Goal: Communication & Community: Ask a question

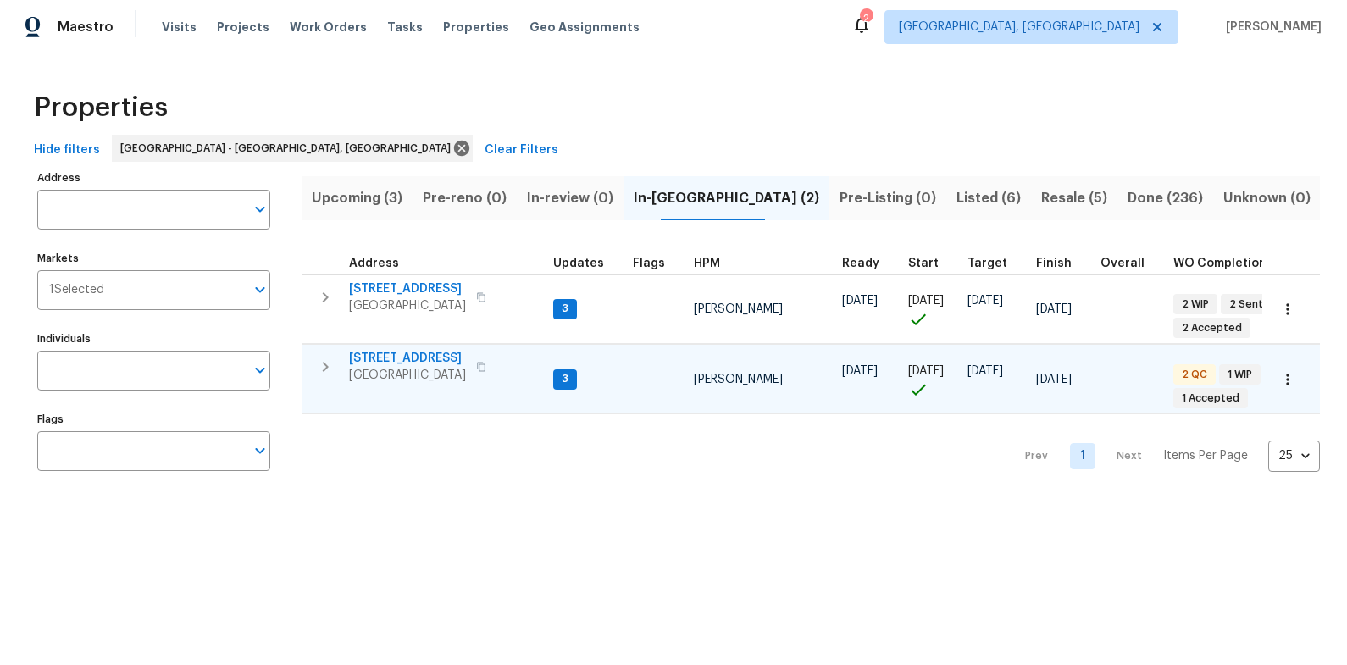
click at [395, 358] on span "[STREET_ADDRESS]" at bounding box center [407, 358] width 117 height 17
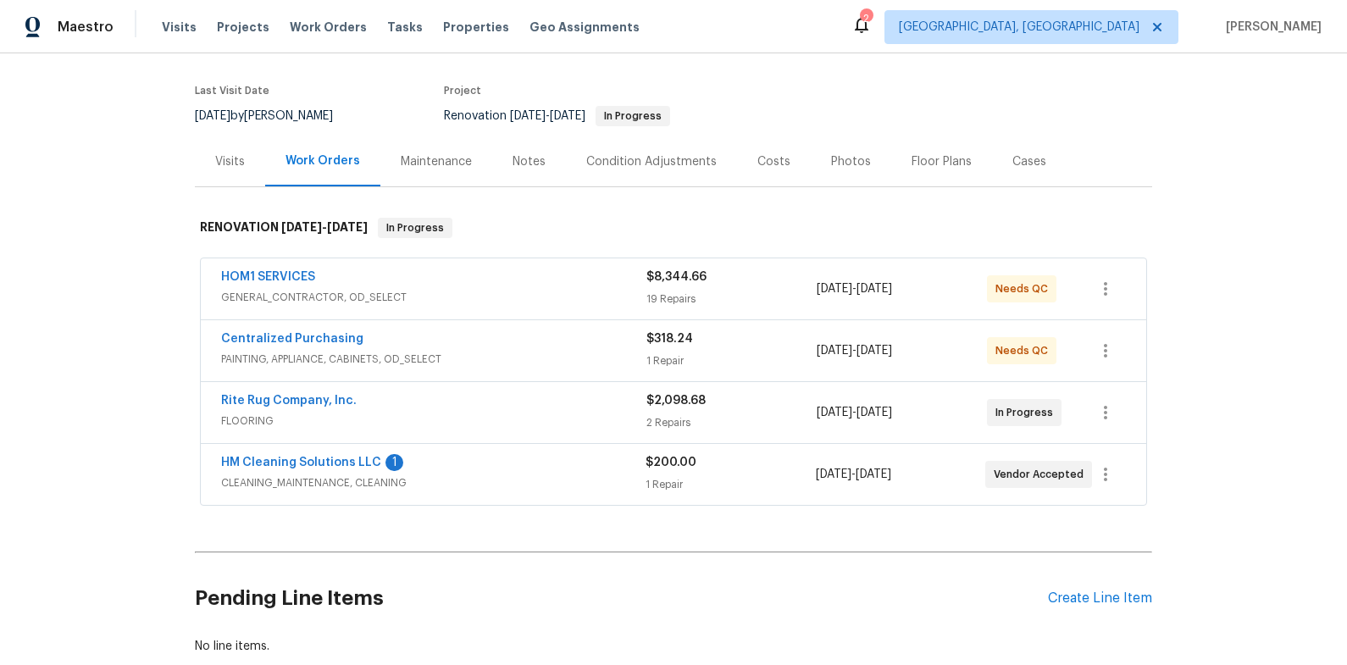
scroll to position [121, 0]
click at [336, 463] on link "HM Cleaning Solutions LLC" at bounding box center [301, 462] width 160 height 12
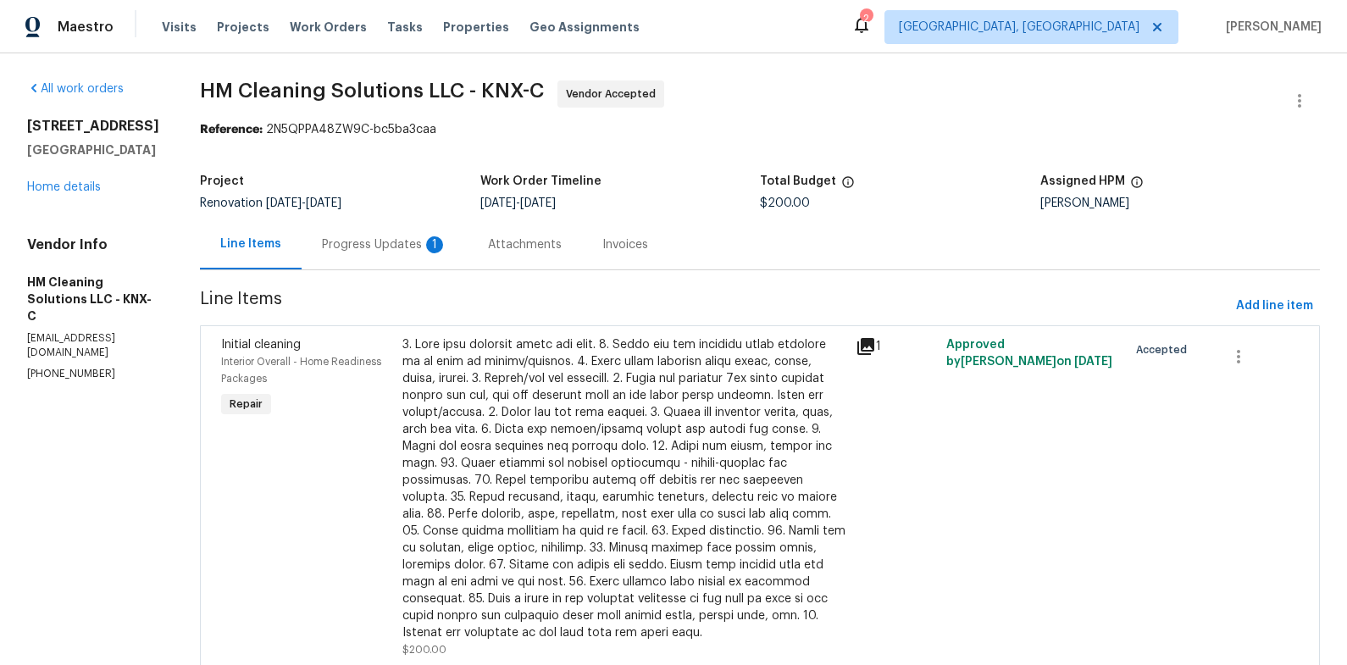
click at [411, 258] on div "Progress Updates 1" at bounding box center [385, 244] width 166 height 50
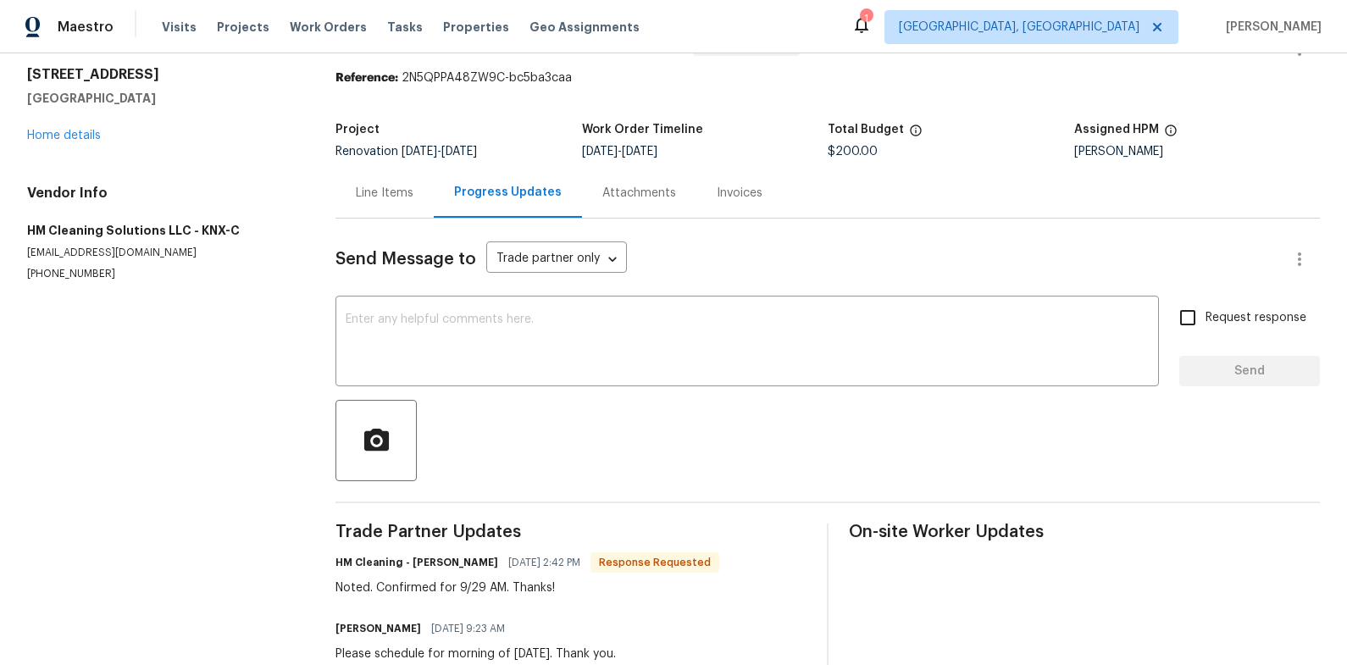
scroll to position [65, 0]
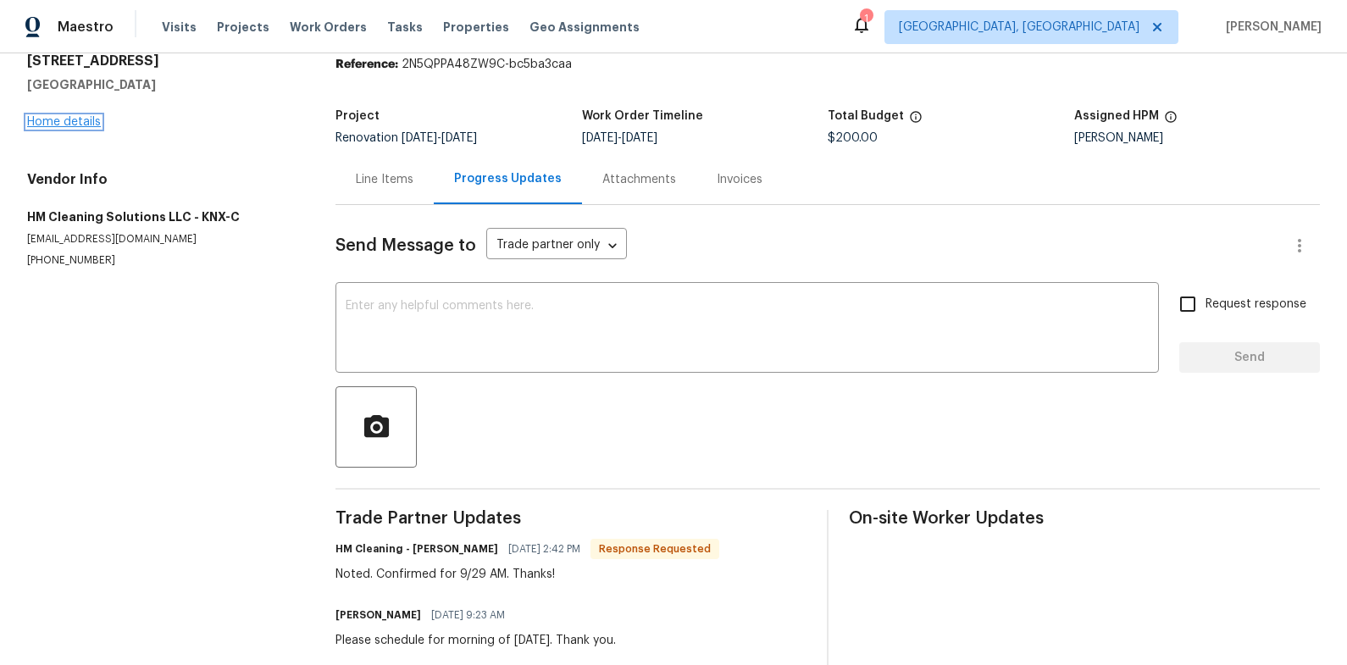
click at [95, 122] on link "Home details" at bounding box center [64, 122] width 74 height 12
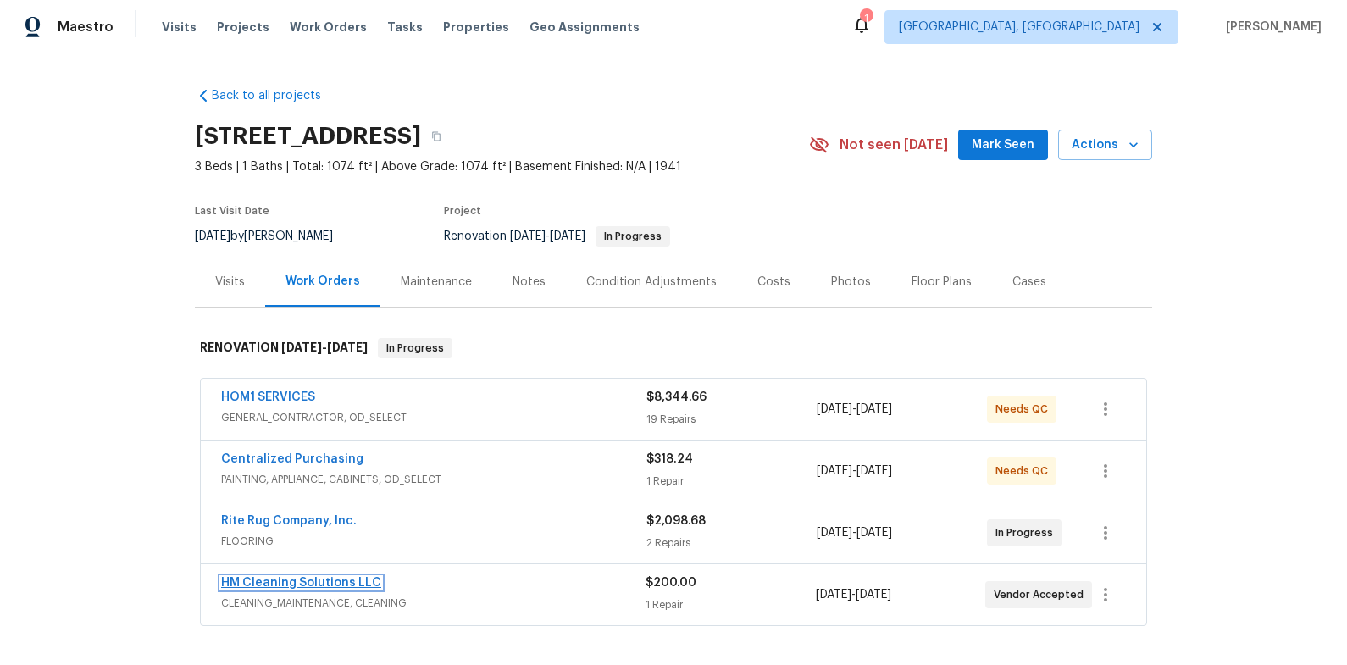
click at [244, 584] on link "HM Cleaning Solutions LLC" at bounding box center [301, 583] width 160 height 12
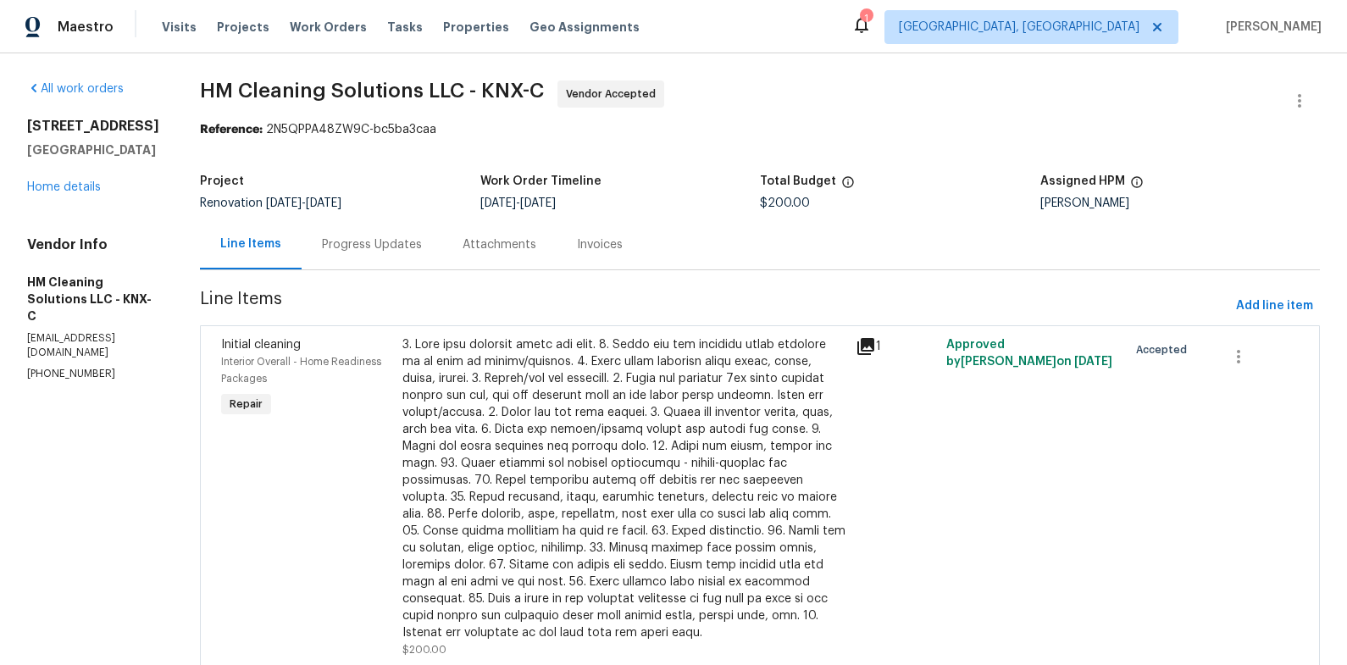
click at [362, 255] on div "Progress Updates" at bounding box center [372, 244] width 141 height 50
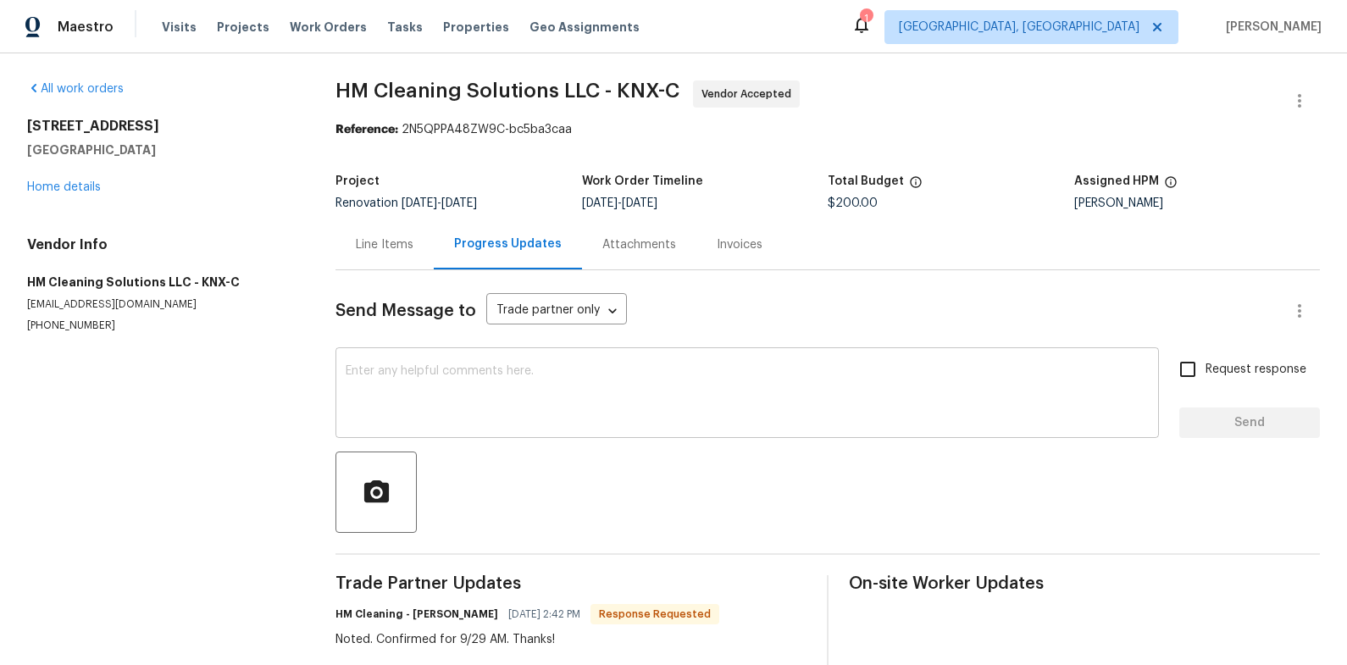
click at [421, 375] on textarea at bounding box center [747, 394] width 803 height 59
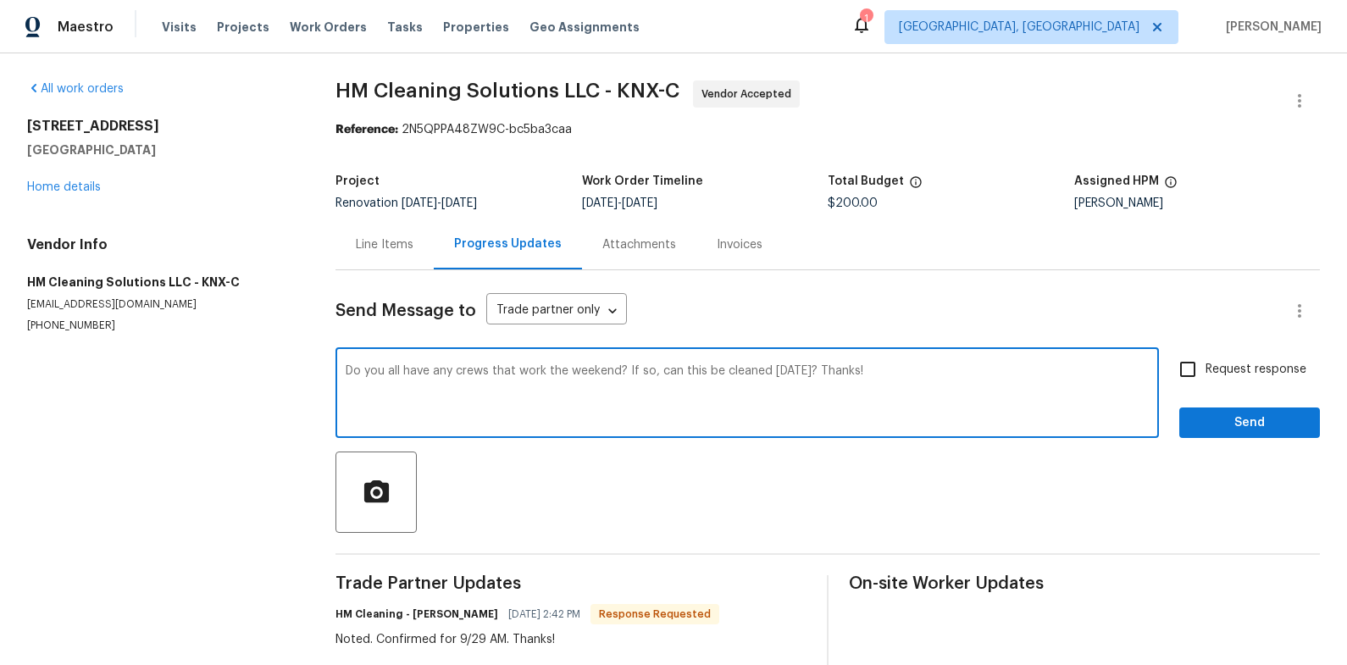
type textarea "Do you all have any crews that work the weekend? If so, can this be cleaned [DA…"
click at [1299, 418] on span "Send" at bounding box center [1250, 423] width 114 height 21
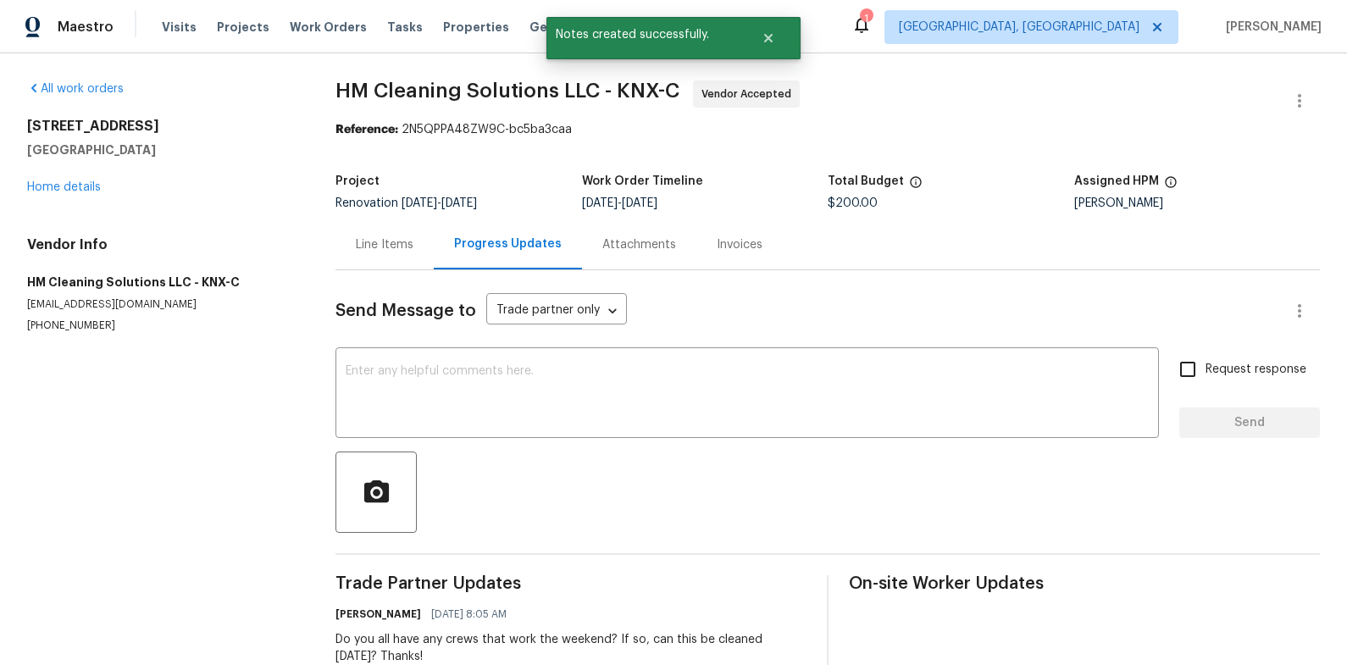
click at [872, 17] on div "1" at bounding box center [866, 18] width 12 height 17
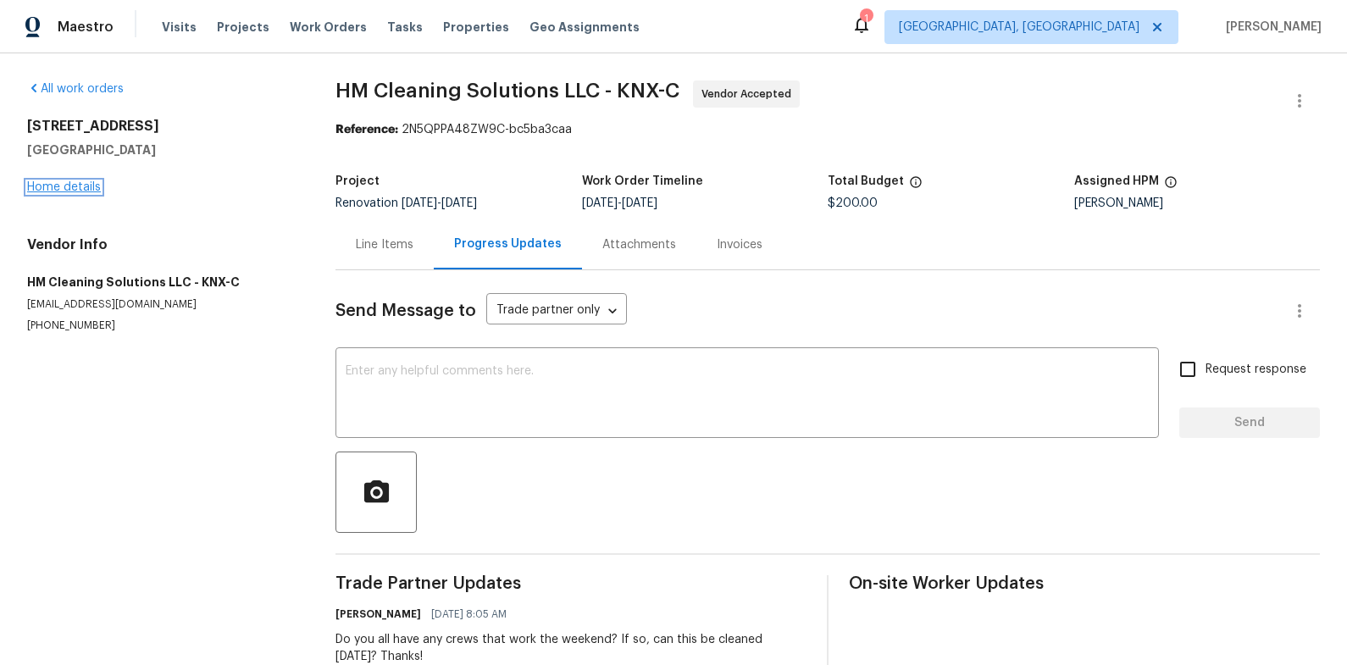
click at [92, 190] on link "Home details" at bounding box center [64, 187] width 74 height 12
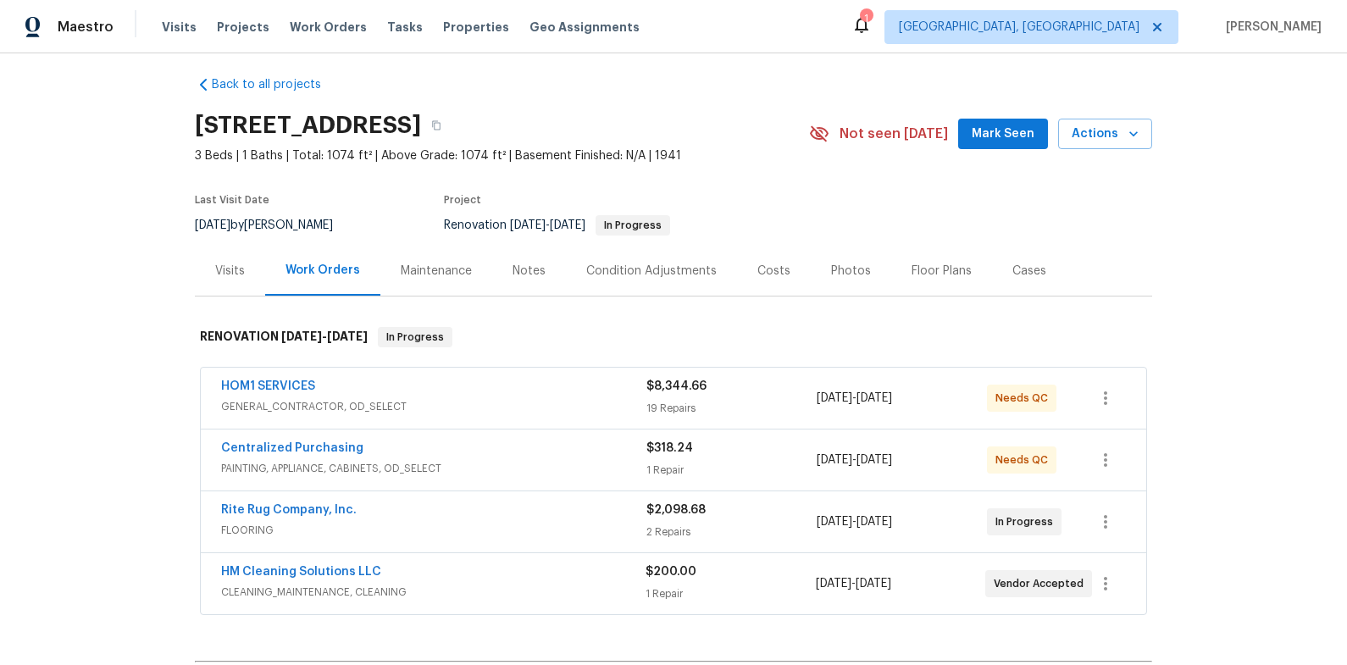
scroll to position [26, 0]
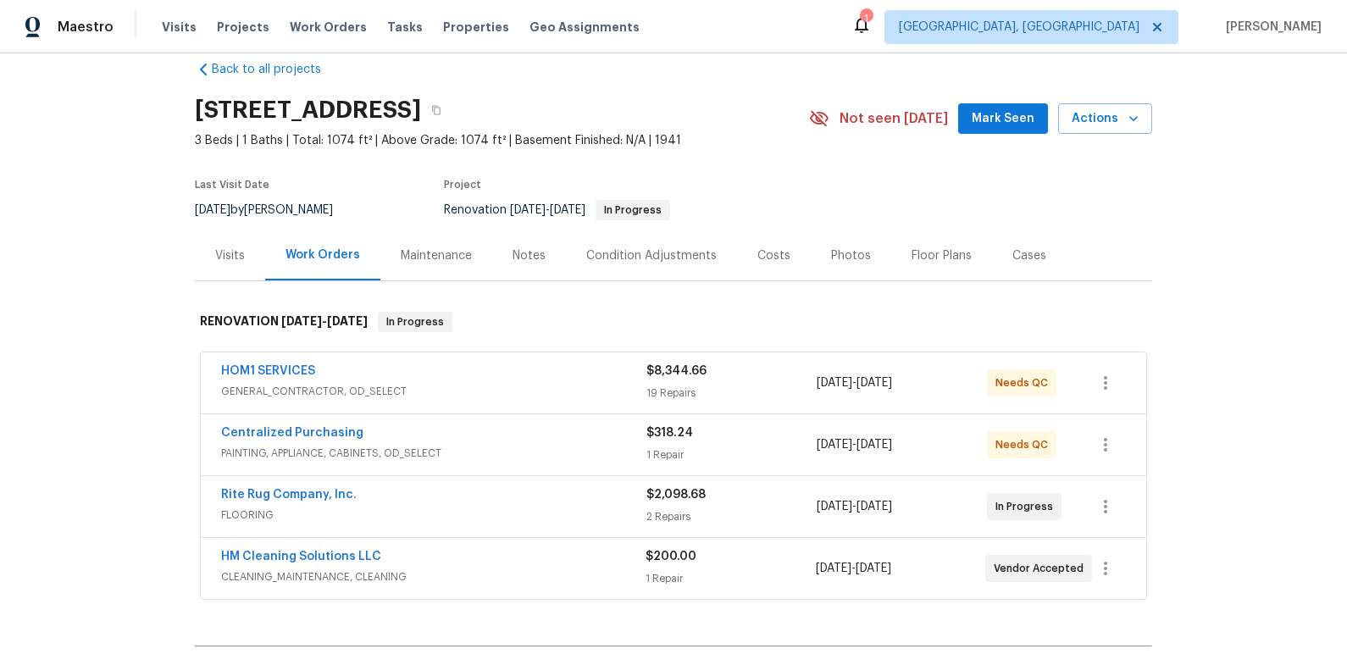
click at [526, 375] on div "HOM1 SERVICES" at bounding box center [433, 373] width 425 height 20
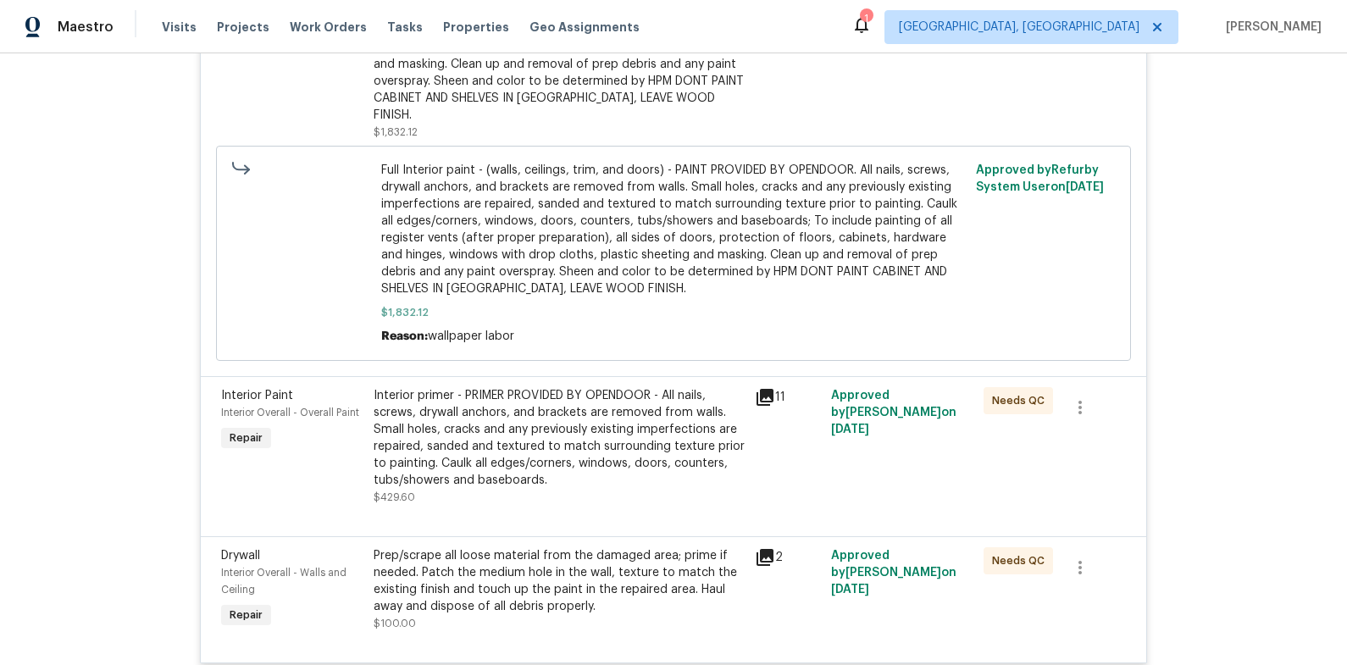
scroll to position [3413, 0]
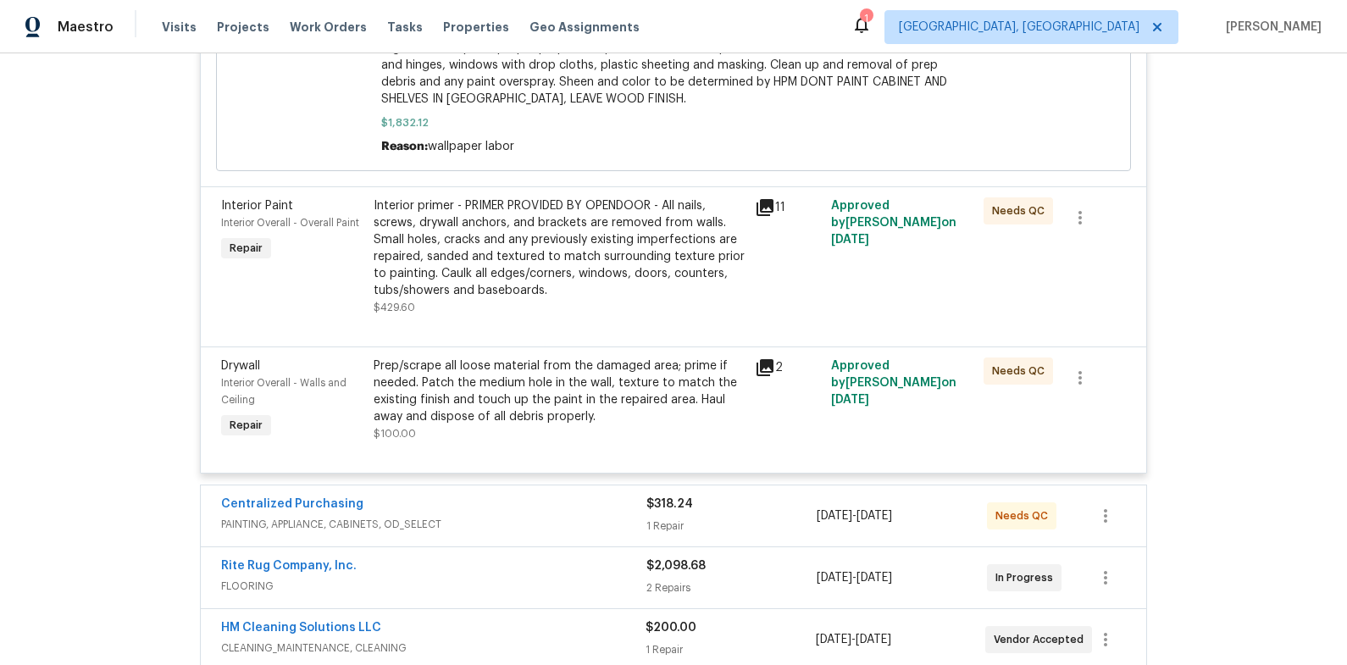
click at [1222, 136] on div "Back to all projects [STREET_ADDRESS] 3 Beds | 1 Baths | Total: 1074 ft² | Abov…" at bounding box center [673, 359] width 1347 height 612
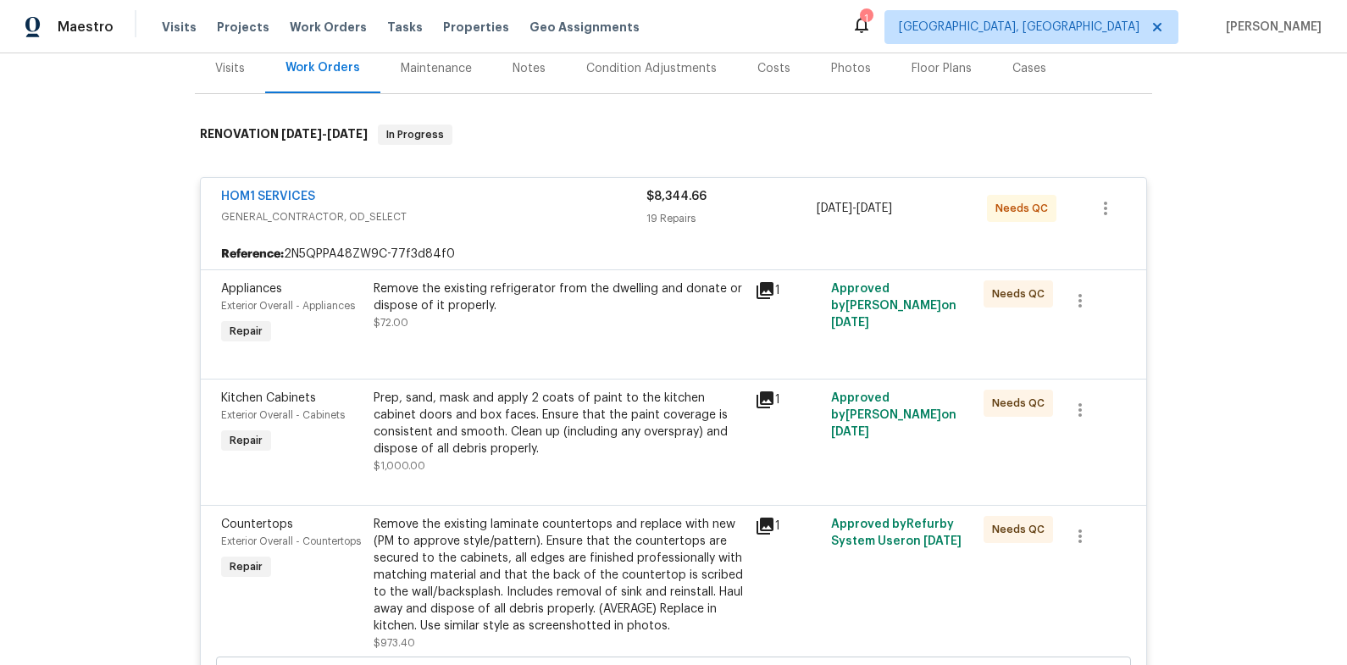
scroll to position [24, 0]
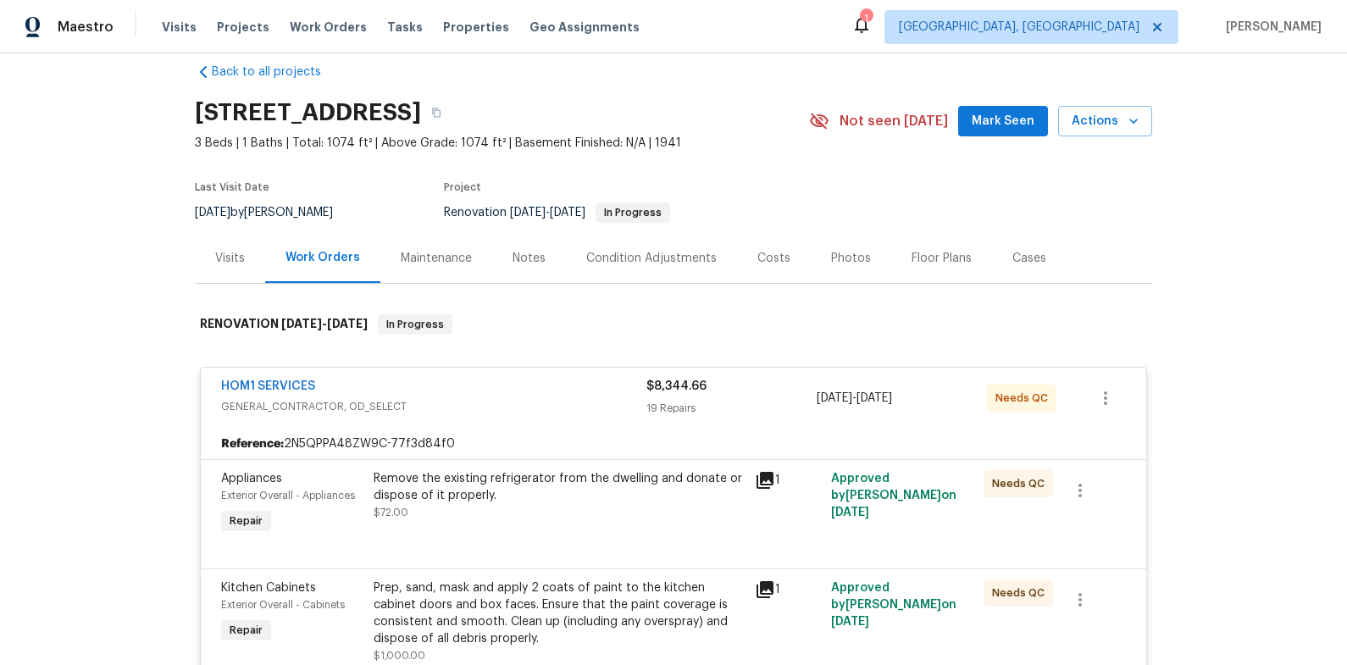
click at [572, 391] on div "HOM1 SERVICES" at bounding box center [433, 388] width 425 height 20
